Goal: Transaction & Acquisition: Purchase product/service

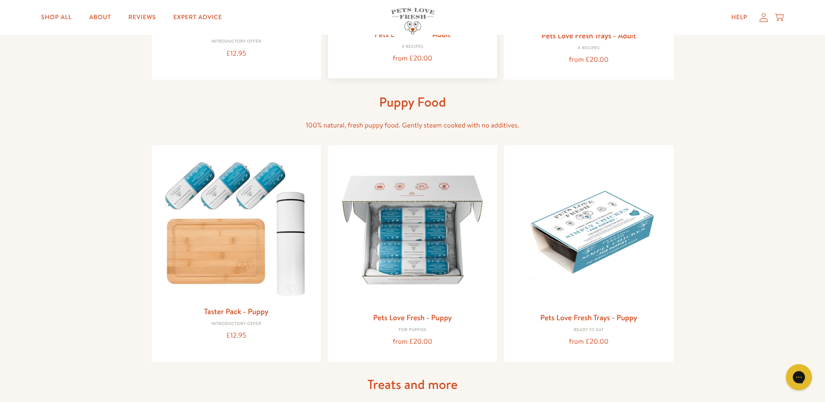
scroll to position [130, 0]
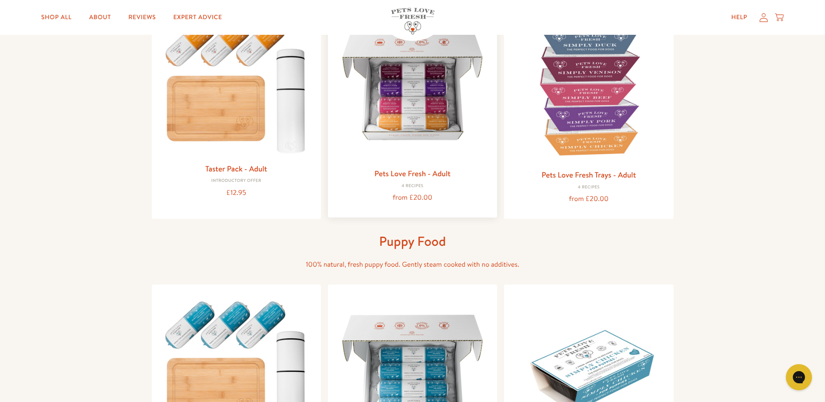
click at [412, 124] on img at bounding box center [412, 85] width 155 height 155
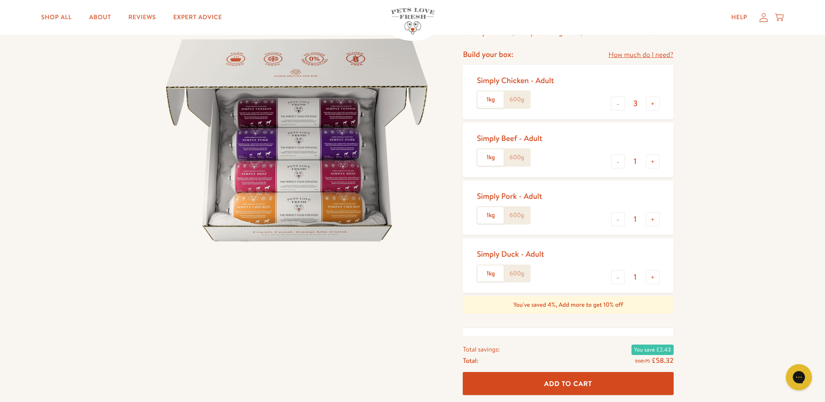
scroll to position [87, 0]
click at [614, 104] on button "-" at bounding box center [618, 103] width 14 height 14
type input "2"
click at [618, 276] on button "-" at bounding box center [618, 277] width 14 height 14
type input "0"
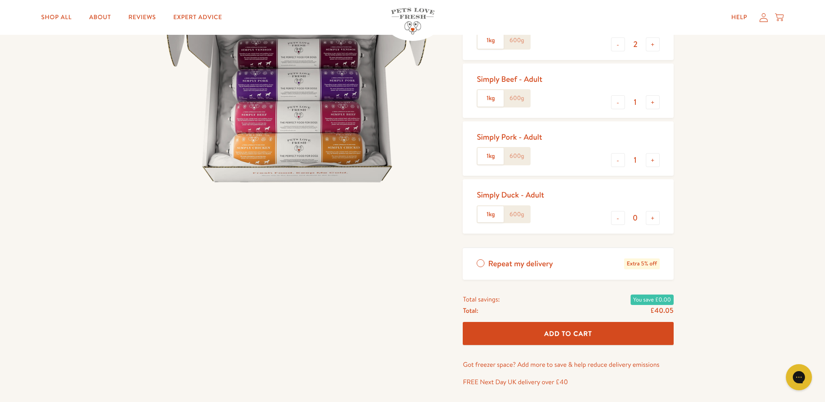
scroll to position [130, 0]
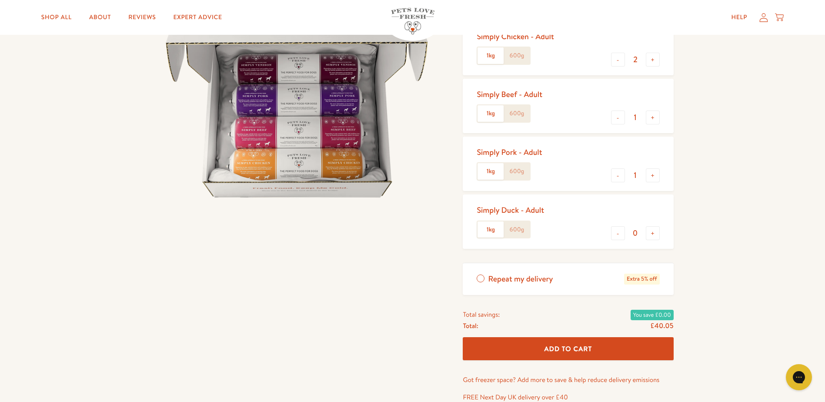
click at [560, 346] on span "Add To Cart" at bounding box center [568, 348] width 48 height 9
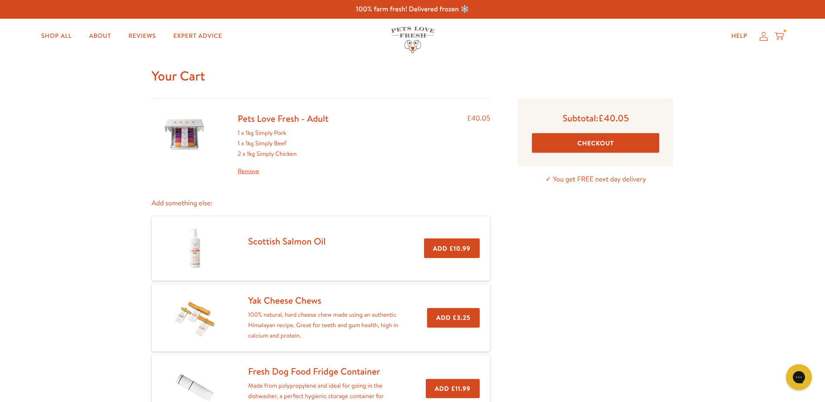
click at [589, 142] on button "Checkout" at bounding box center [595, 143] width 127 height 20
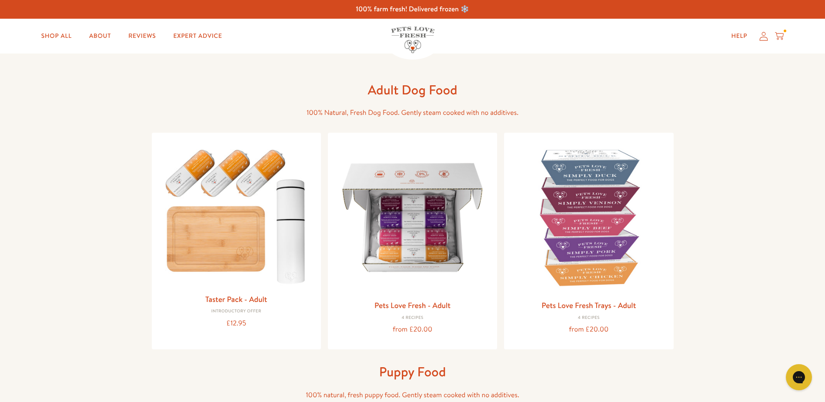
click at [783, 33] on icon at bounding box center [779, 34] width 9 height 5
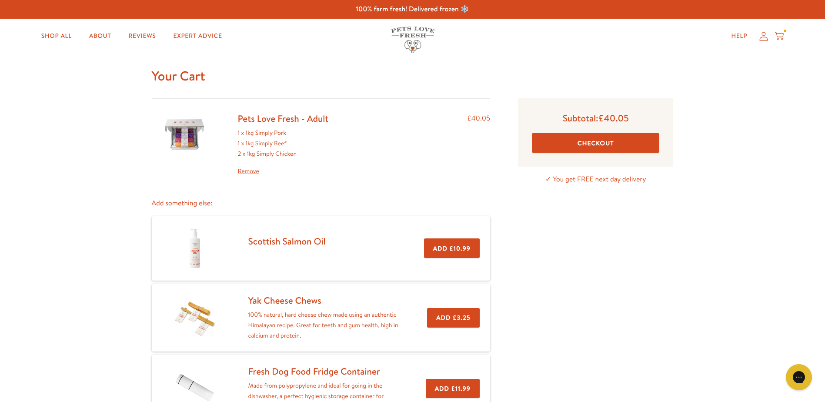
click at [602, 140] on button "Checkout" at bounding box center [595, 143] width 127 height 20
